Goal: Information Seeking & Learning: Learn about a topic

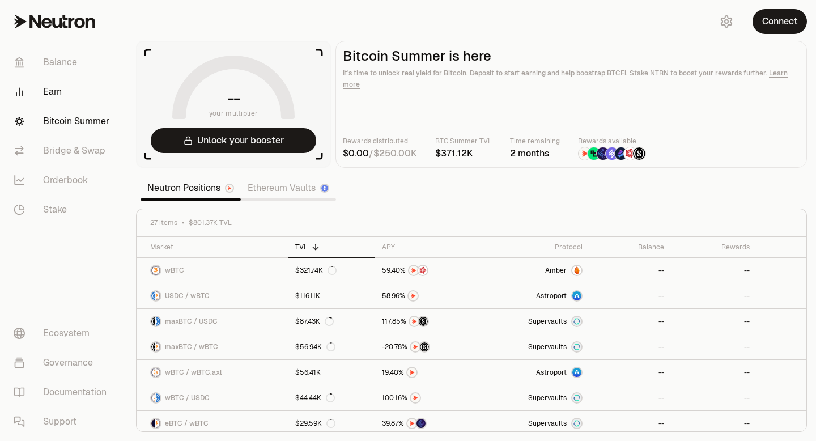
click at [52, 88] on link "Earn" at bounding box center [64, 91] width 118 height 29
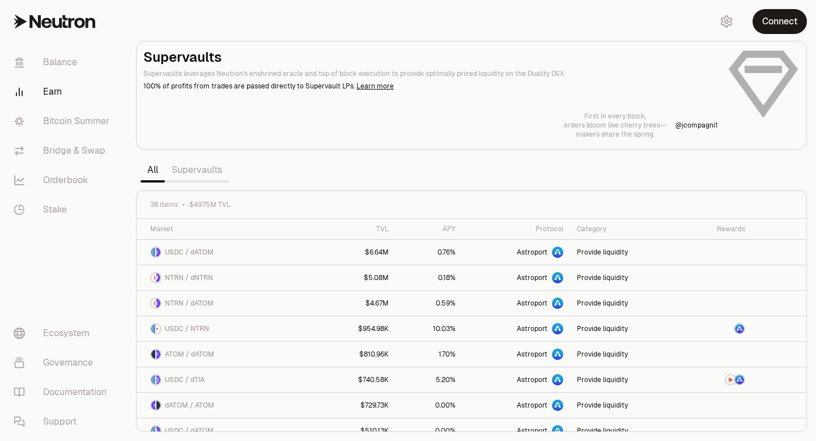
click at [185, 174] on link "Supervaults" at bounding box center [197, 170] width 64 height 23
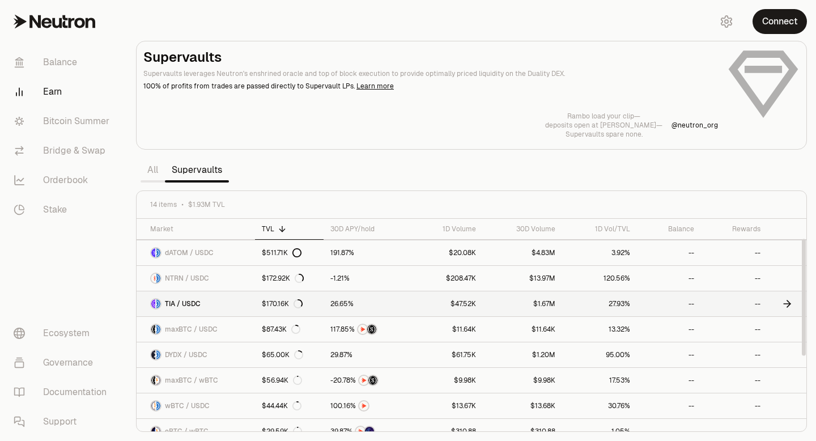
scroll to position [36, 0]
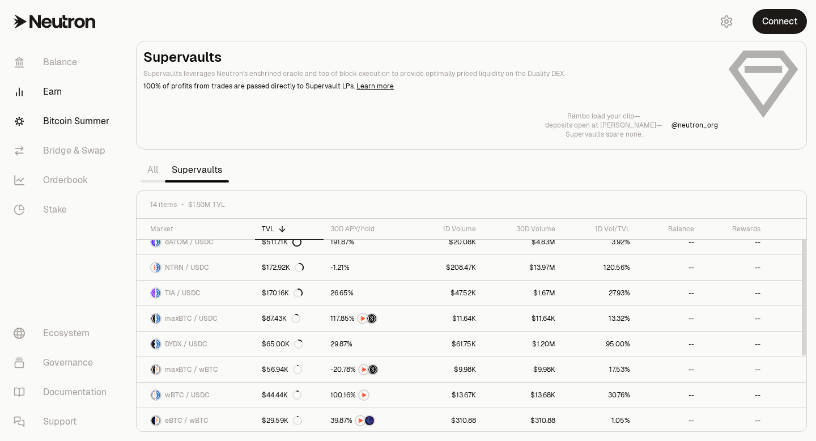
click at [101, 122] on link "Bitcoin Summer" at bounding box center [64, 121] width 118 height 29
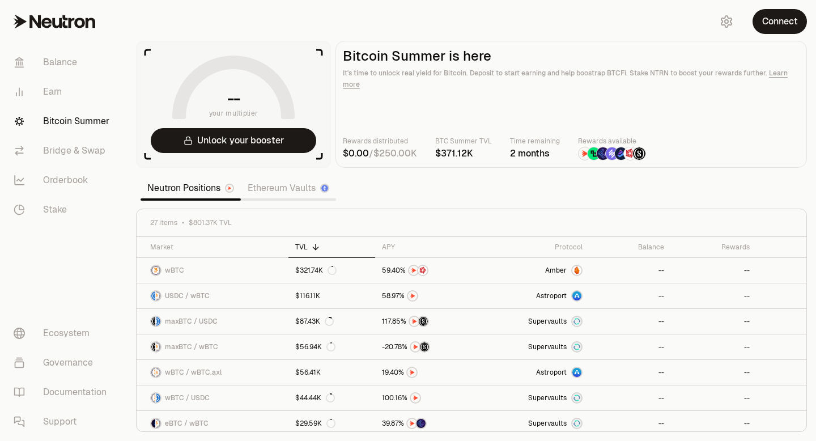
click at [87, 117] on link "Bitcoin Summer" at bounding box center [64, 121] width 118 height 29
click at [241, 295] on link "USDC / wBTC" at bounding box center [213, 295] width 152 height 25
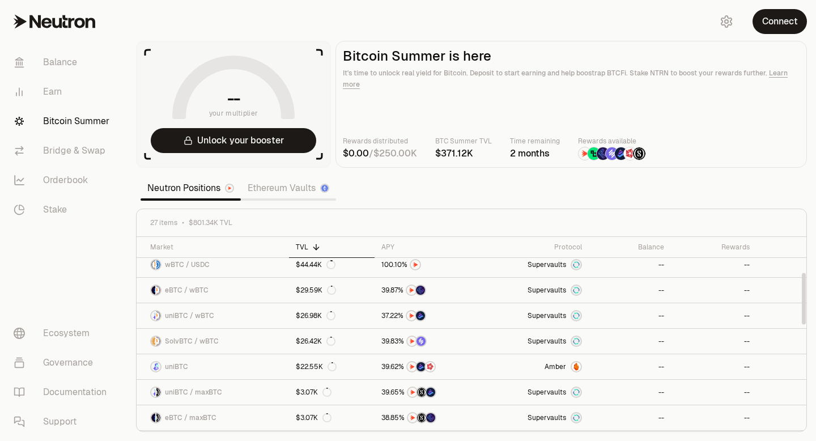
scroll to position [143, 0]
